Goal: Find contact information: Find contact information

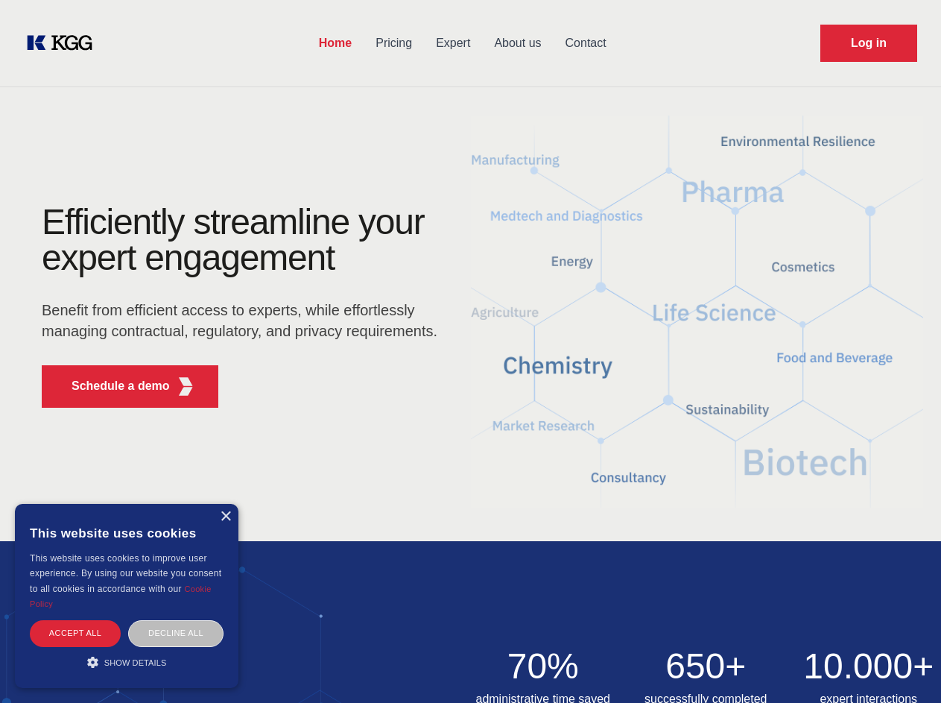
click at [470, 351] on div "Efficiently streamline your expert engagement Benefit from efficient access to …" at bounding box center [244, 311] width 453 height 215
click at [112, 386] on p "Schedule a demo" at bounding box center [121, 386] width 98 height 18
click at [225, 517] on div "× This website uses cookies This website uses cookies to improve user experienc…" at bounding box center [127, 596] width 224 height 184
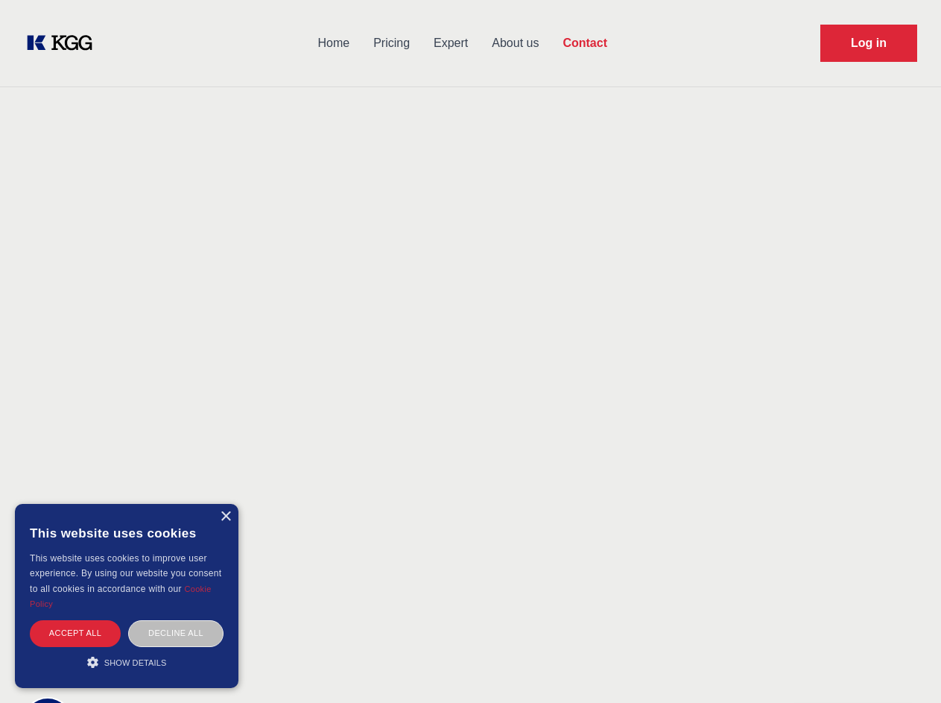
click at [75, 633] on div "Accept all" at bounding box center [75, 633] width 91 height 26
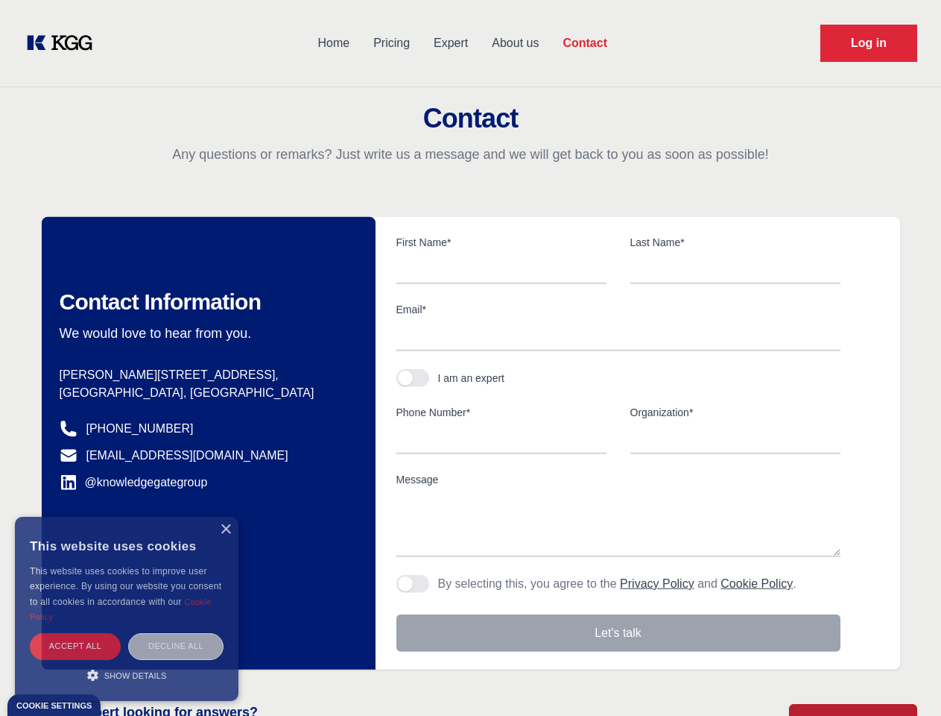
click at [176, 633] on div "Decline all" at bounding box center [175, 646] width 95 height 26
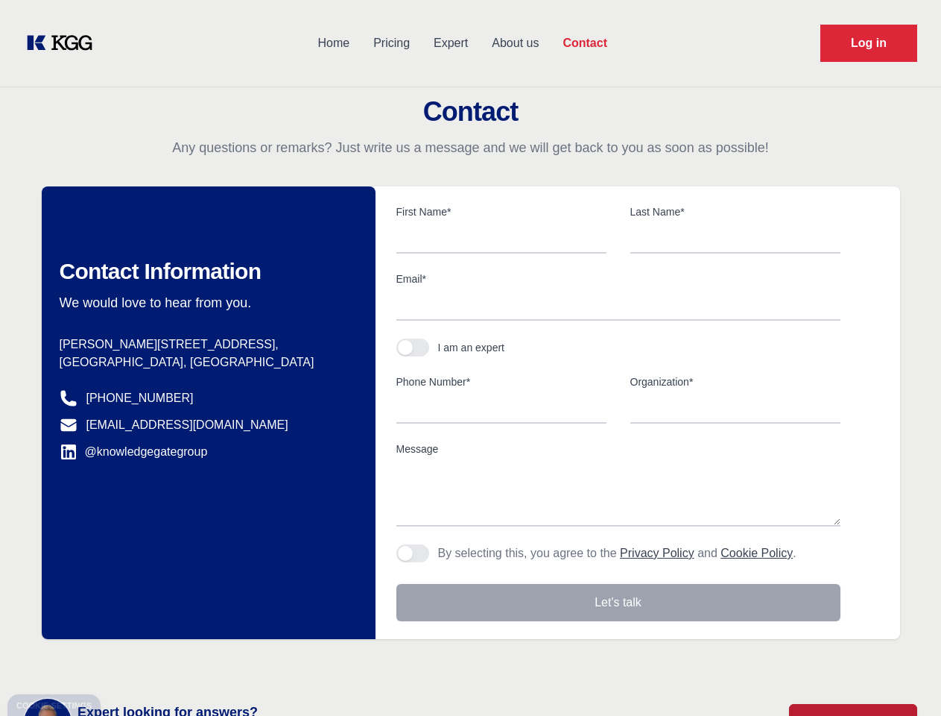
click at [127, 662] on main "Contact Any questions or remarks? Just write us a message and we will get back …" at bounding box center [470, 388] width 941 height 776
